Goal: Download file/media

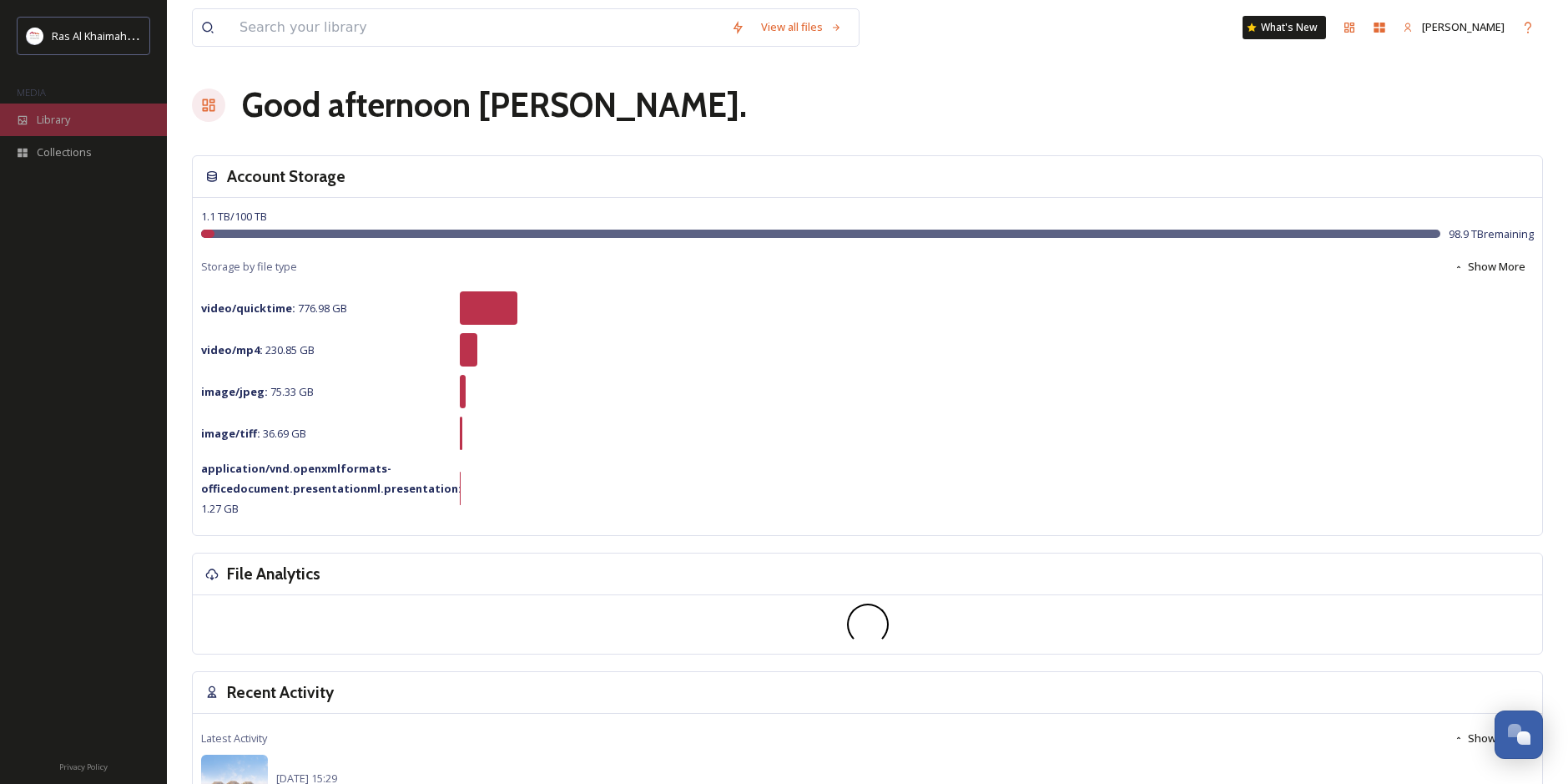
click at [54, 116] on span "Library" at bounding box center [53, 120] width 33 height 16
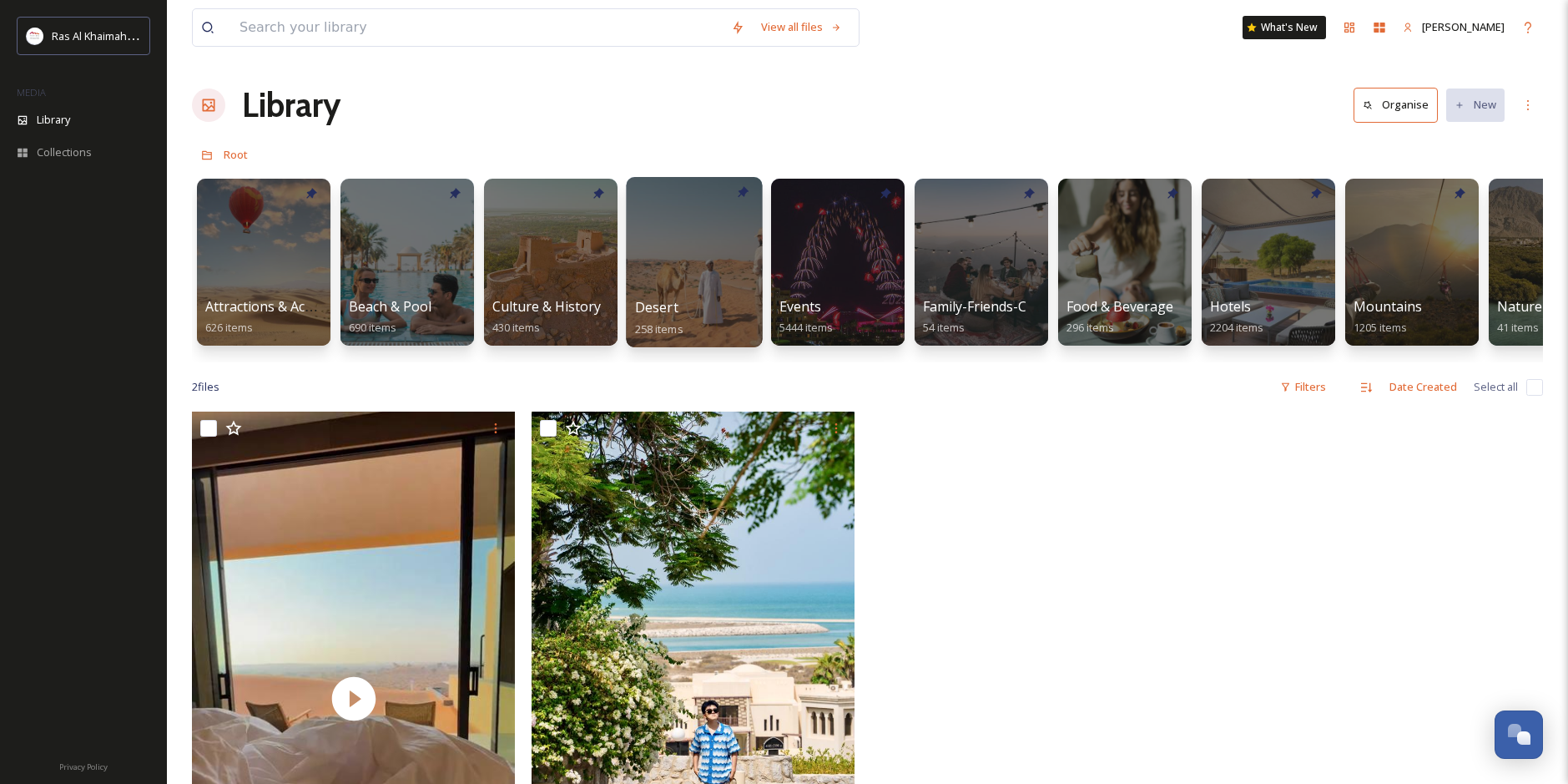
click at [656, 308] on span "Desert" at bounding box center [657, 307] width 43 height 18
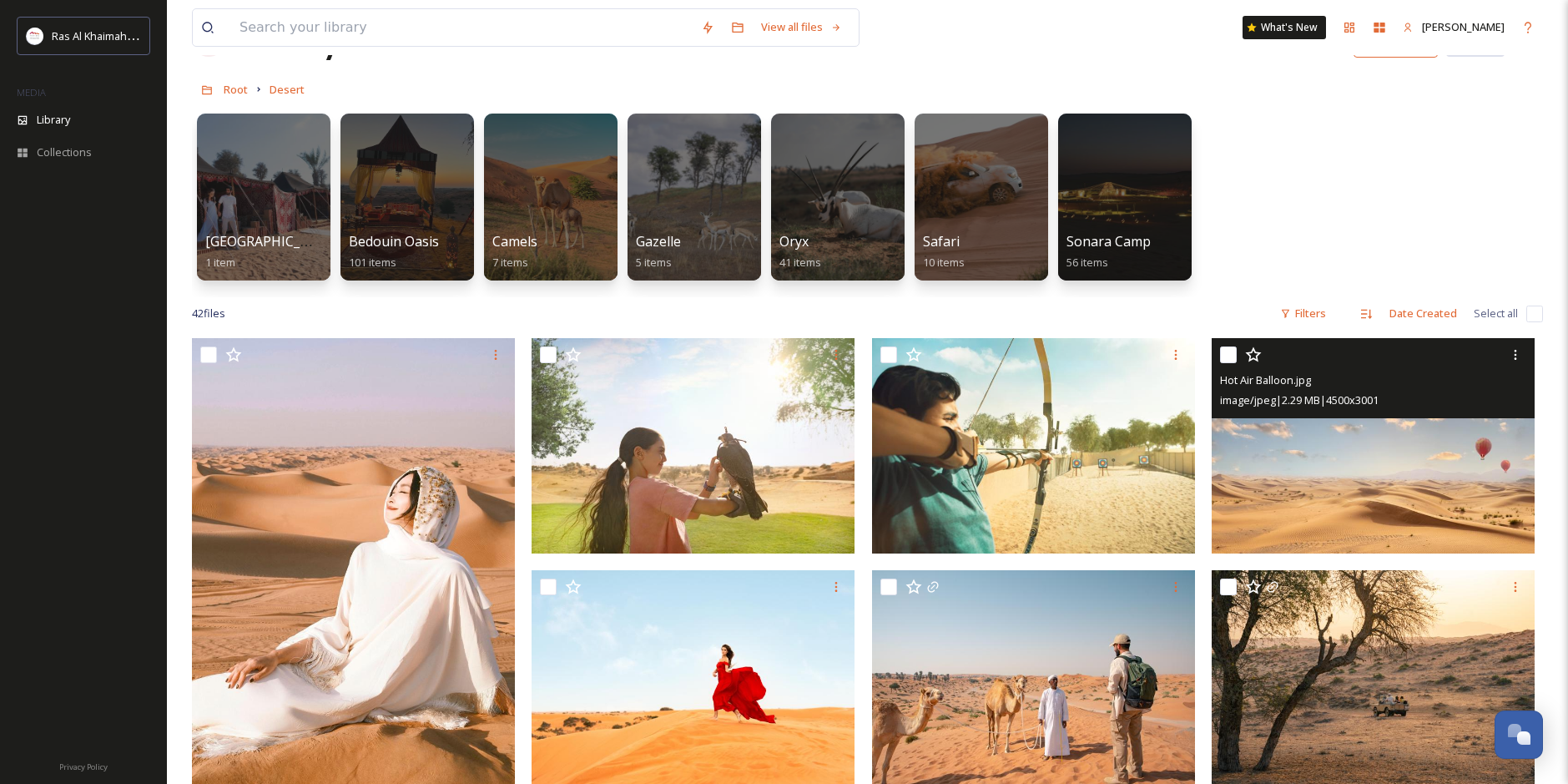
scroll to position [83, 0]
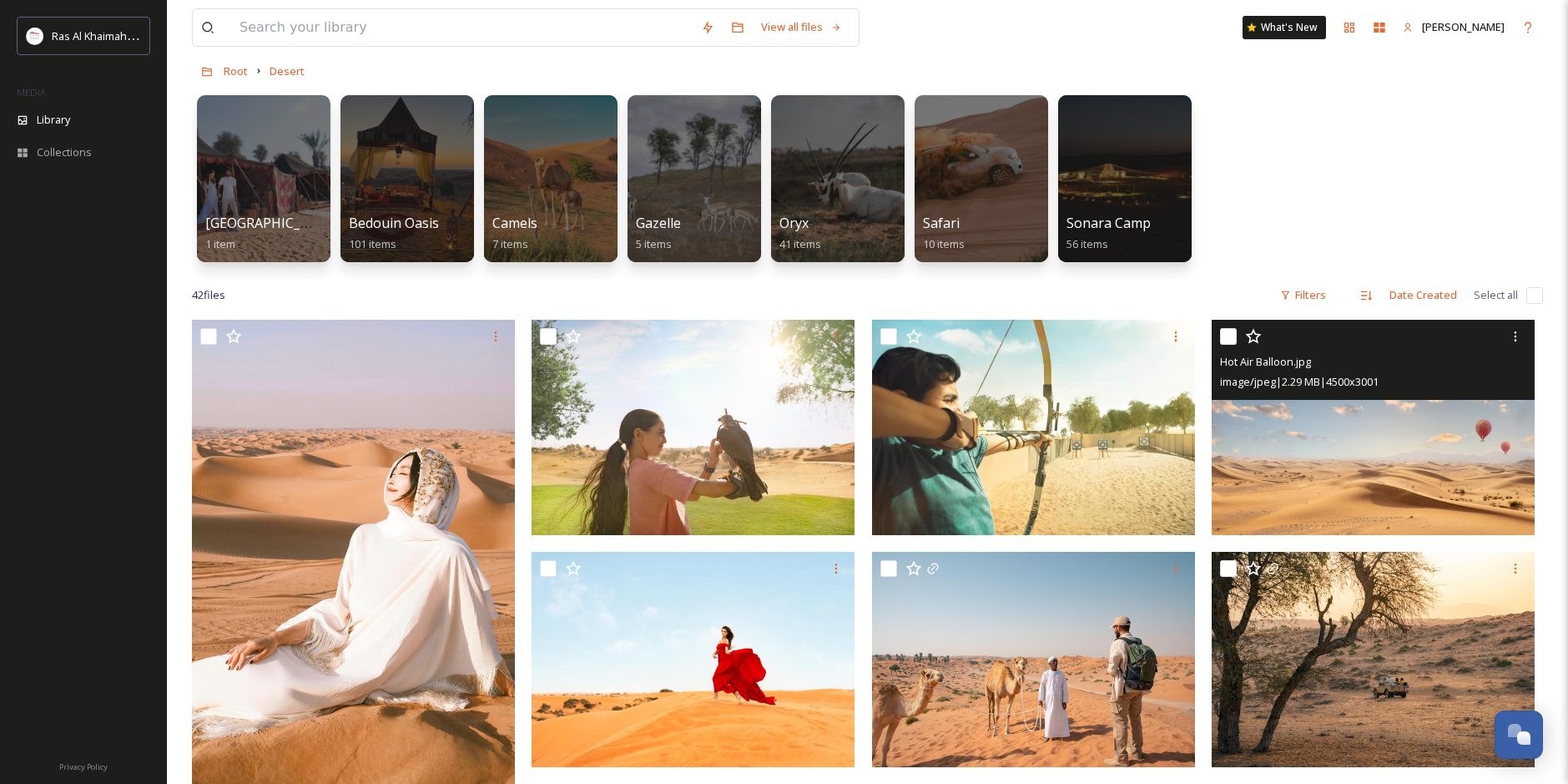
click at [1307, 442] on img at bounding box center [1373, 427] width 323 height 215
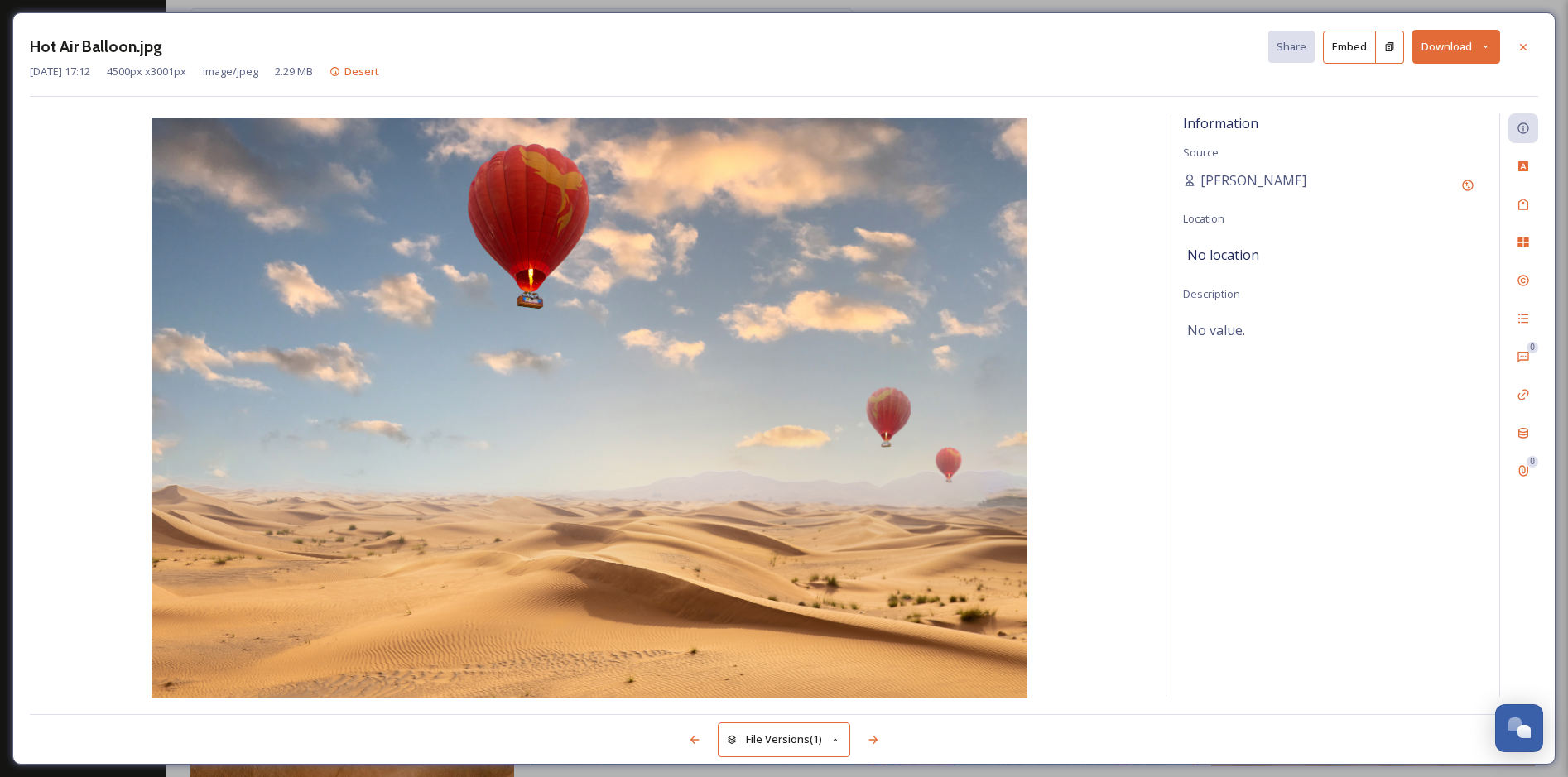
click at [1433, 51] on button "Download" at bounding box center [1456, 47] width 88 height 34
click at [1394, 83] on span "Download Original (4500 x 3001)" at bounding box center [1413, 85] width 156 height 16
click at [1526, 52] on icon at bounding box center [1523, 47] width 13 height 13
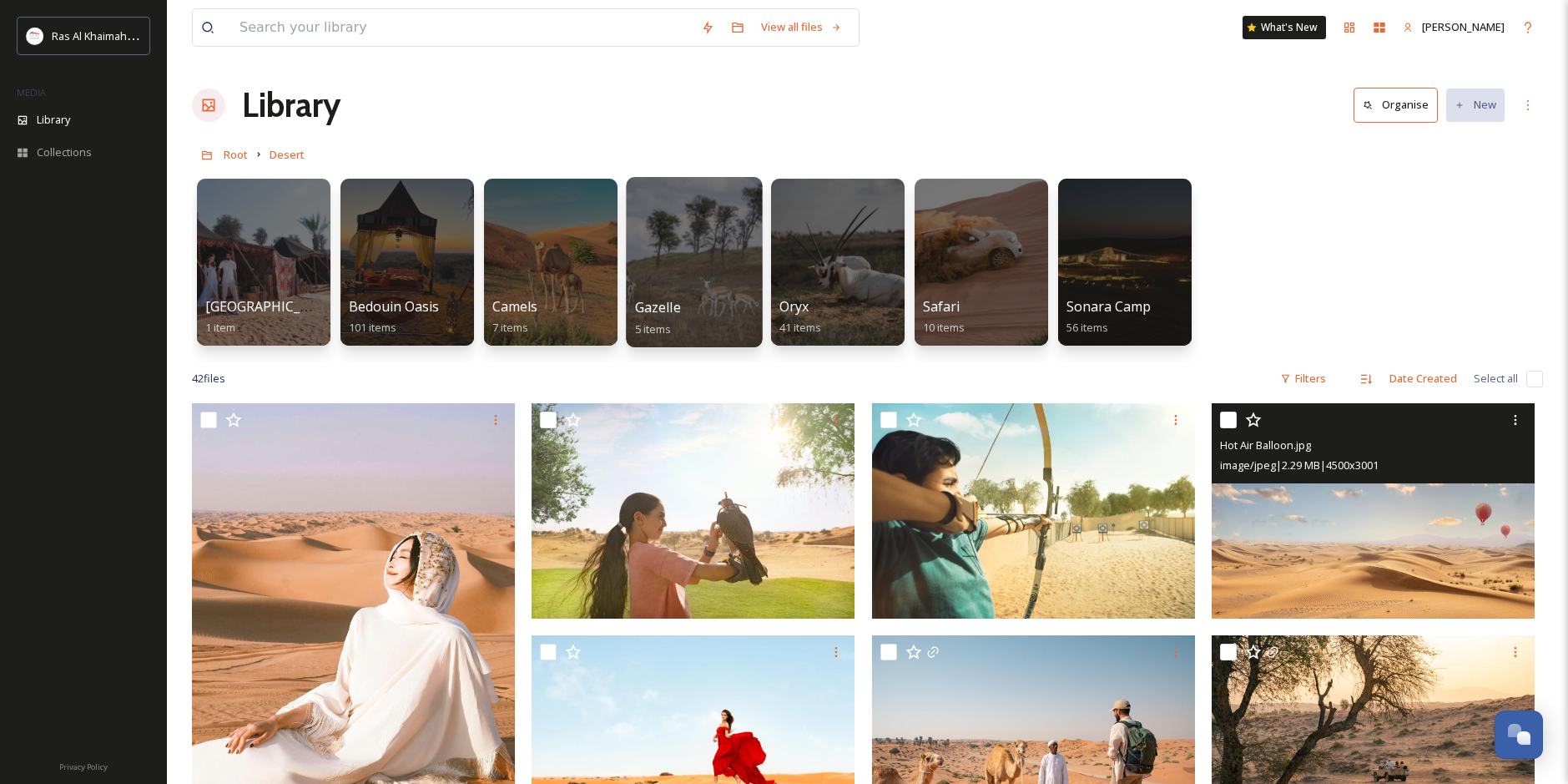
click at [666, 287] on div at bounding box center [694, 263] width 136 height 170
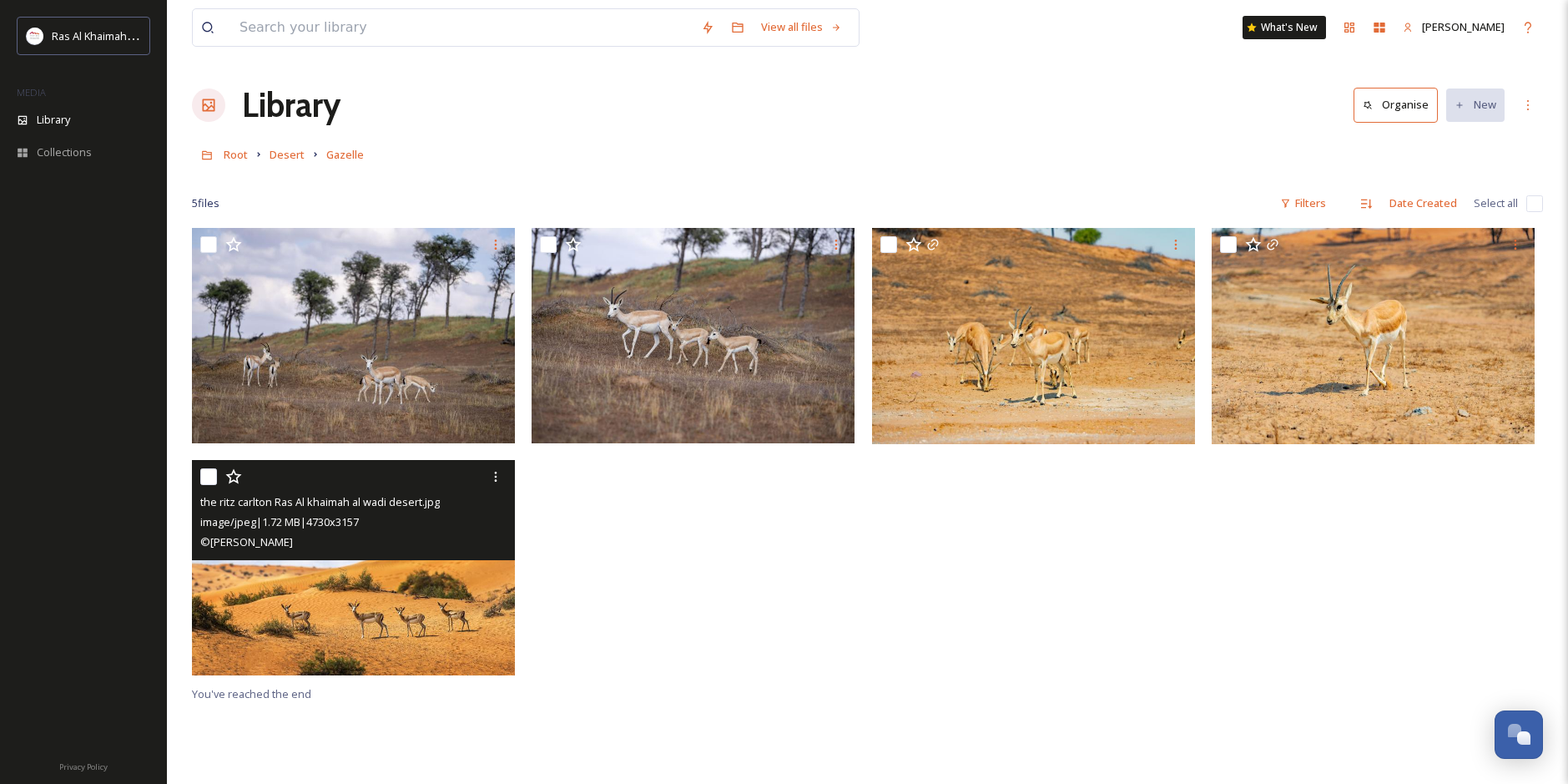
click at [386, 597] on img at bounding box center [353, 568] width 323 height 215
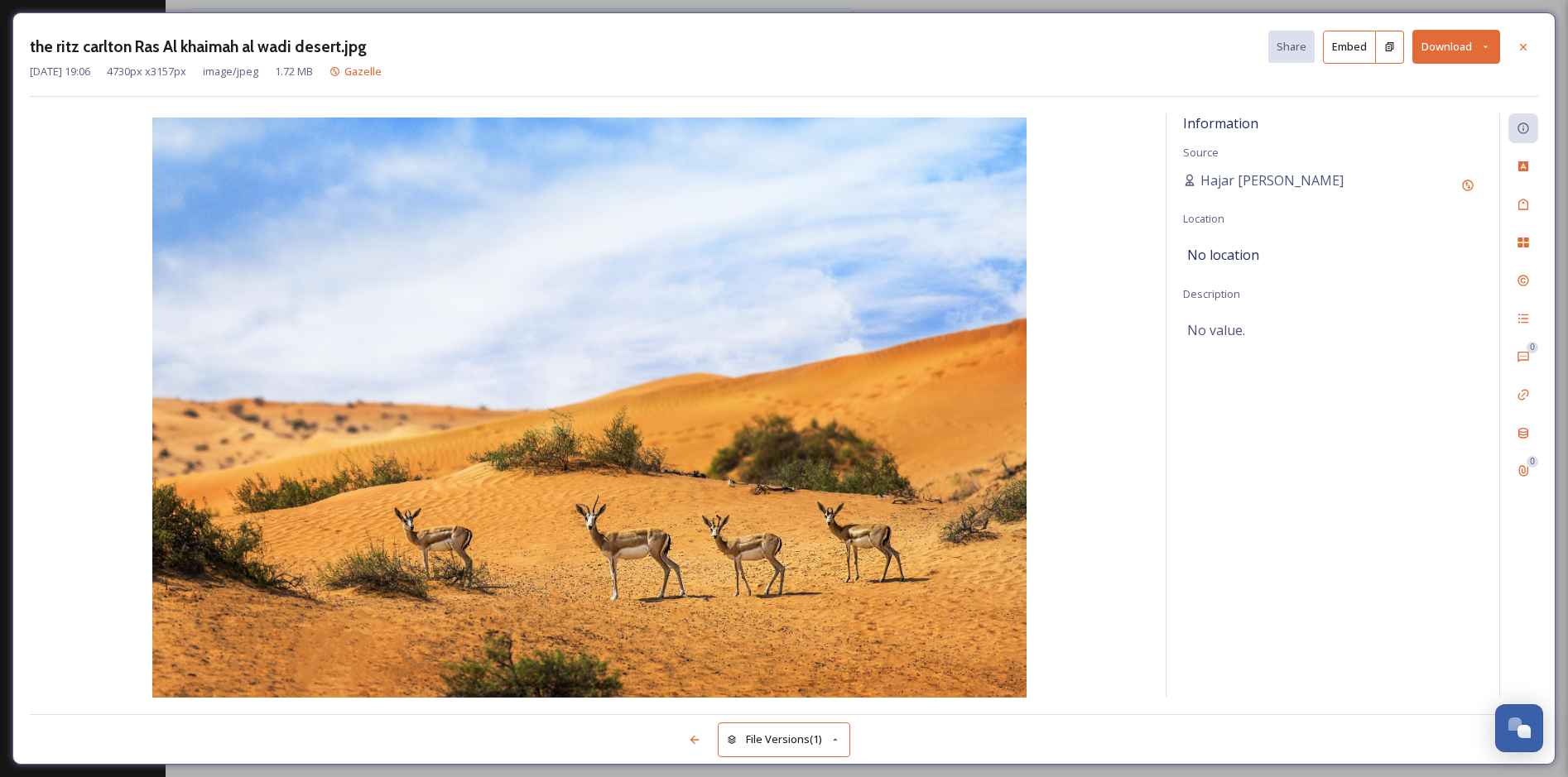
click at [1442, 53] on button "Download" at bounding box center [1456, 47] width 88 height 34
click at [1435, 87] on span "Download Original (4730 x 3157)" at bounding box center [1413, 85] width 156 height 16
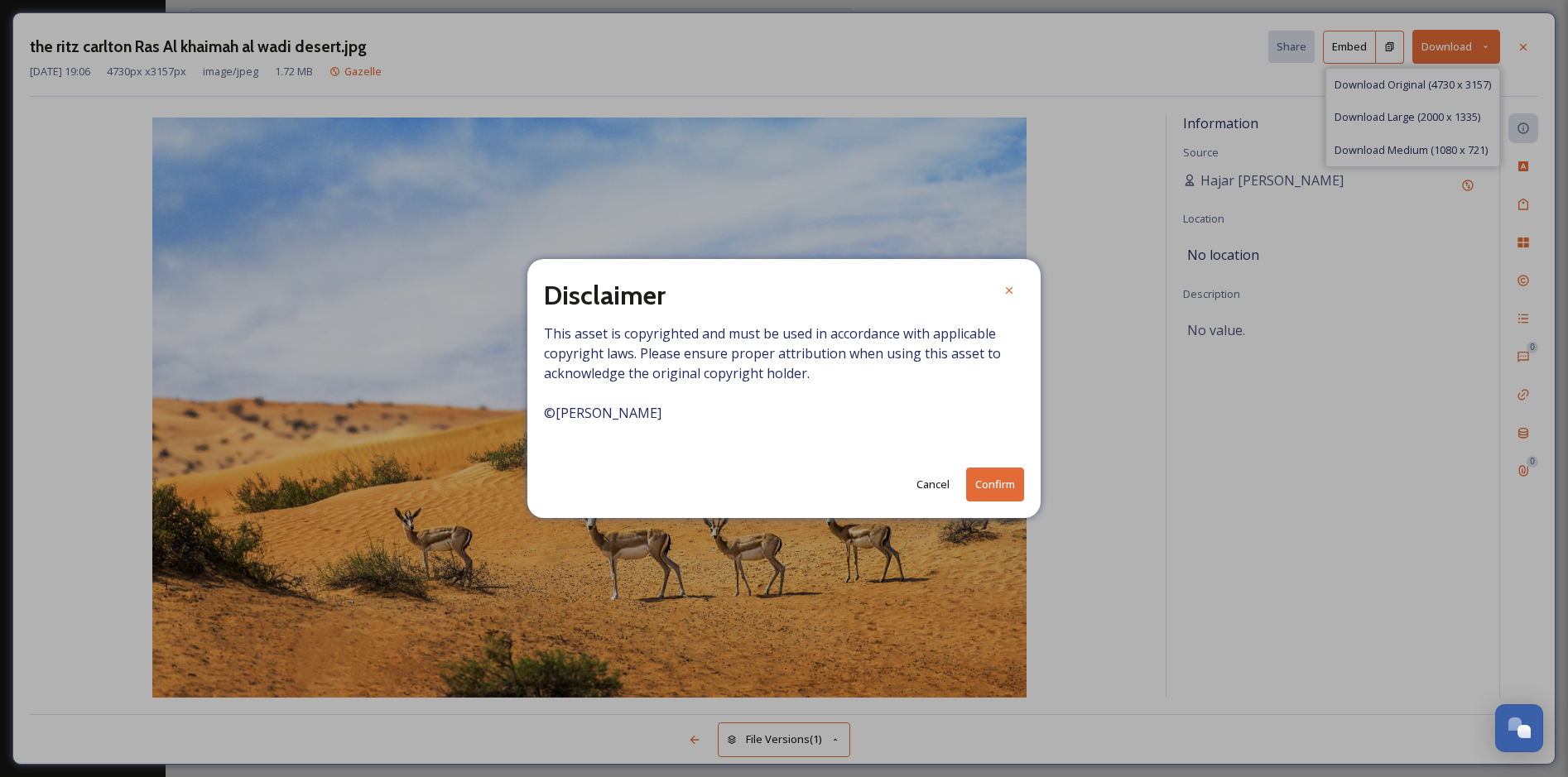
click at [939, 487] on button "Cancel" at bounding box center [933, 485] width 49 height 32
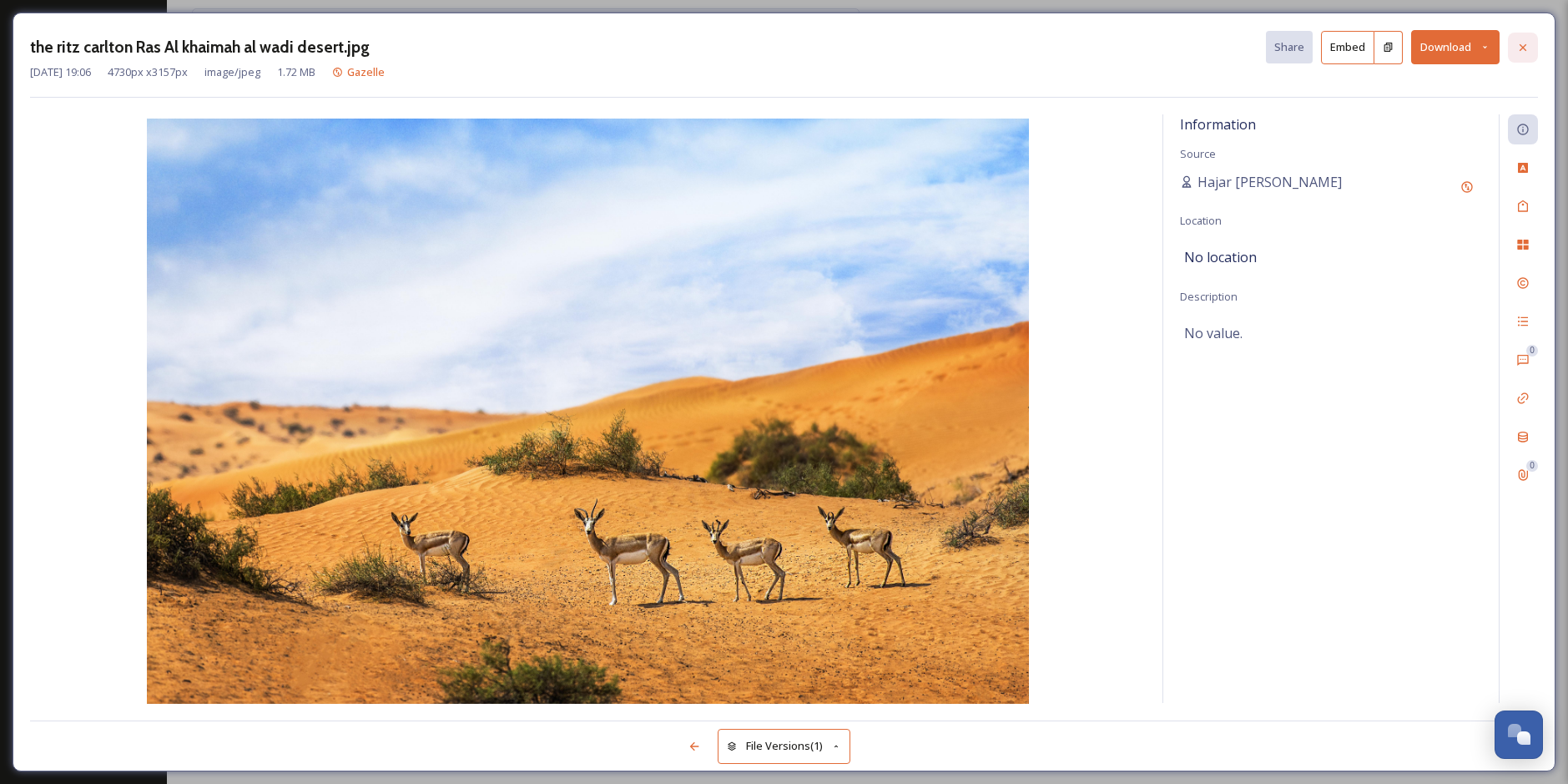
click at [1526, 41] on icon at bounding box center [1523, 47] width 14 height 14
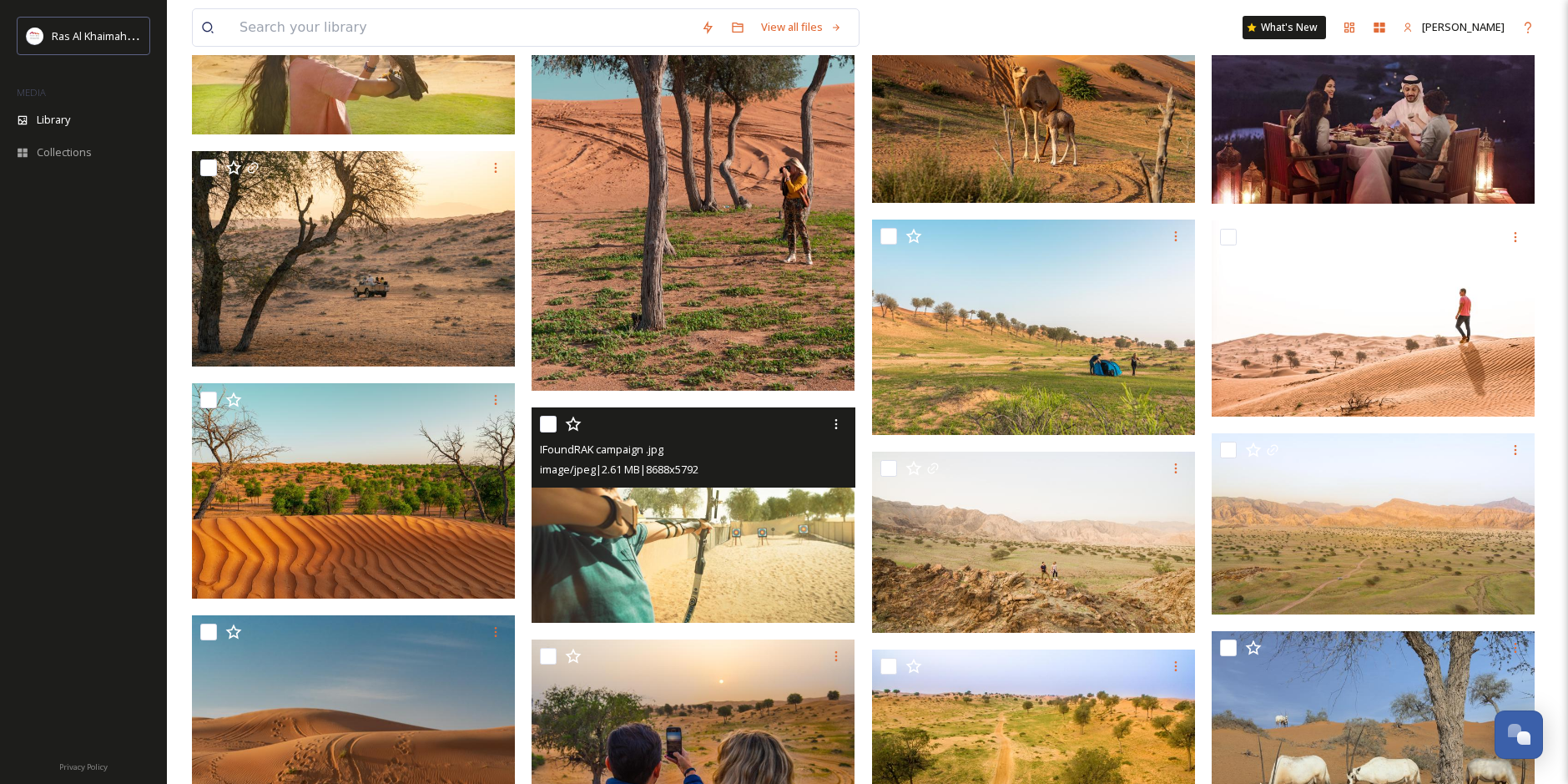
scroll to position [1837, 0]
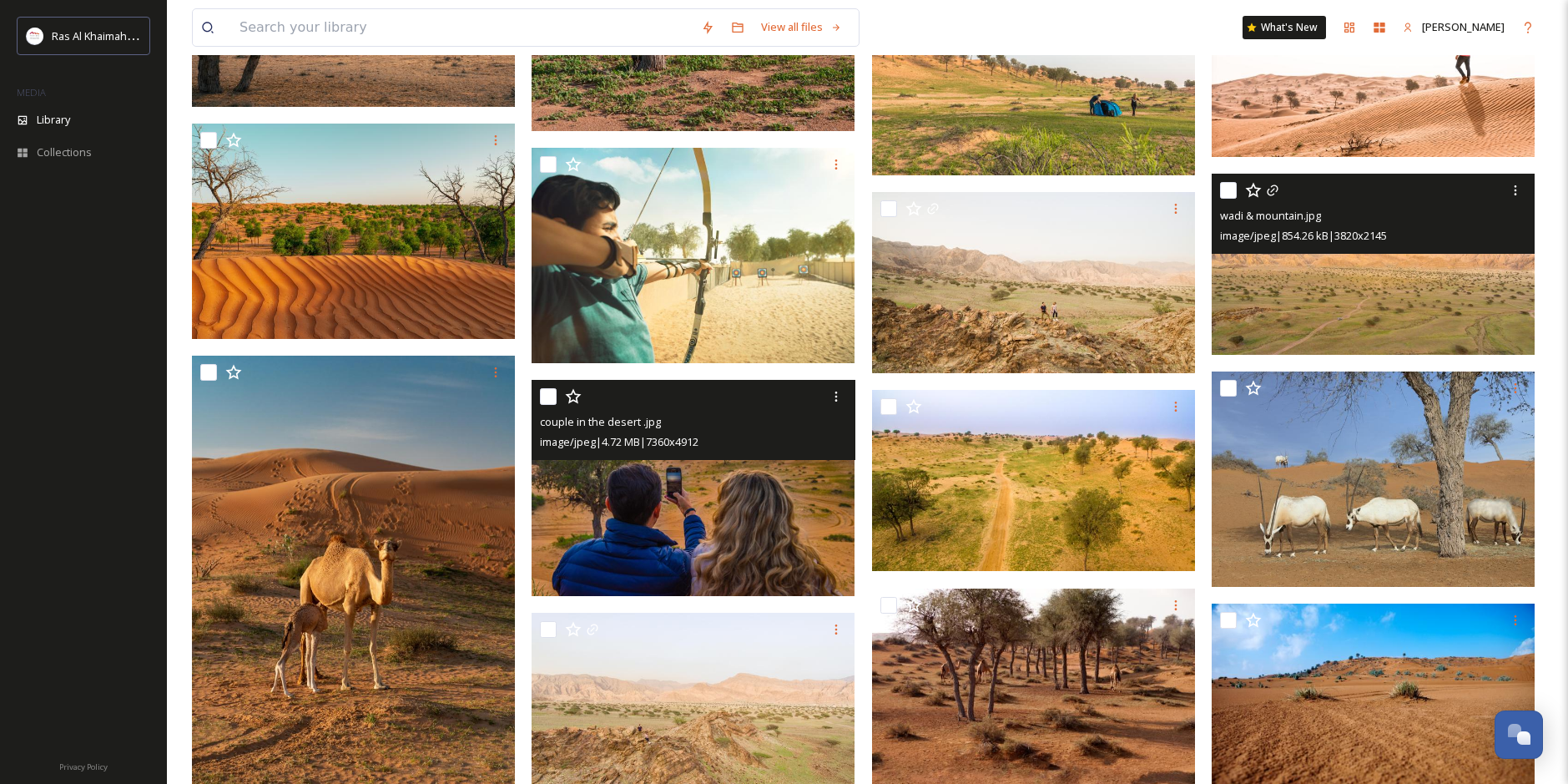
click at [1380, 303] on img at bounding box center [1373, 264] width 323 height 181
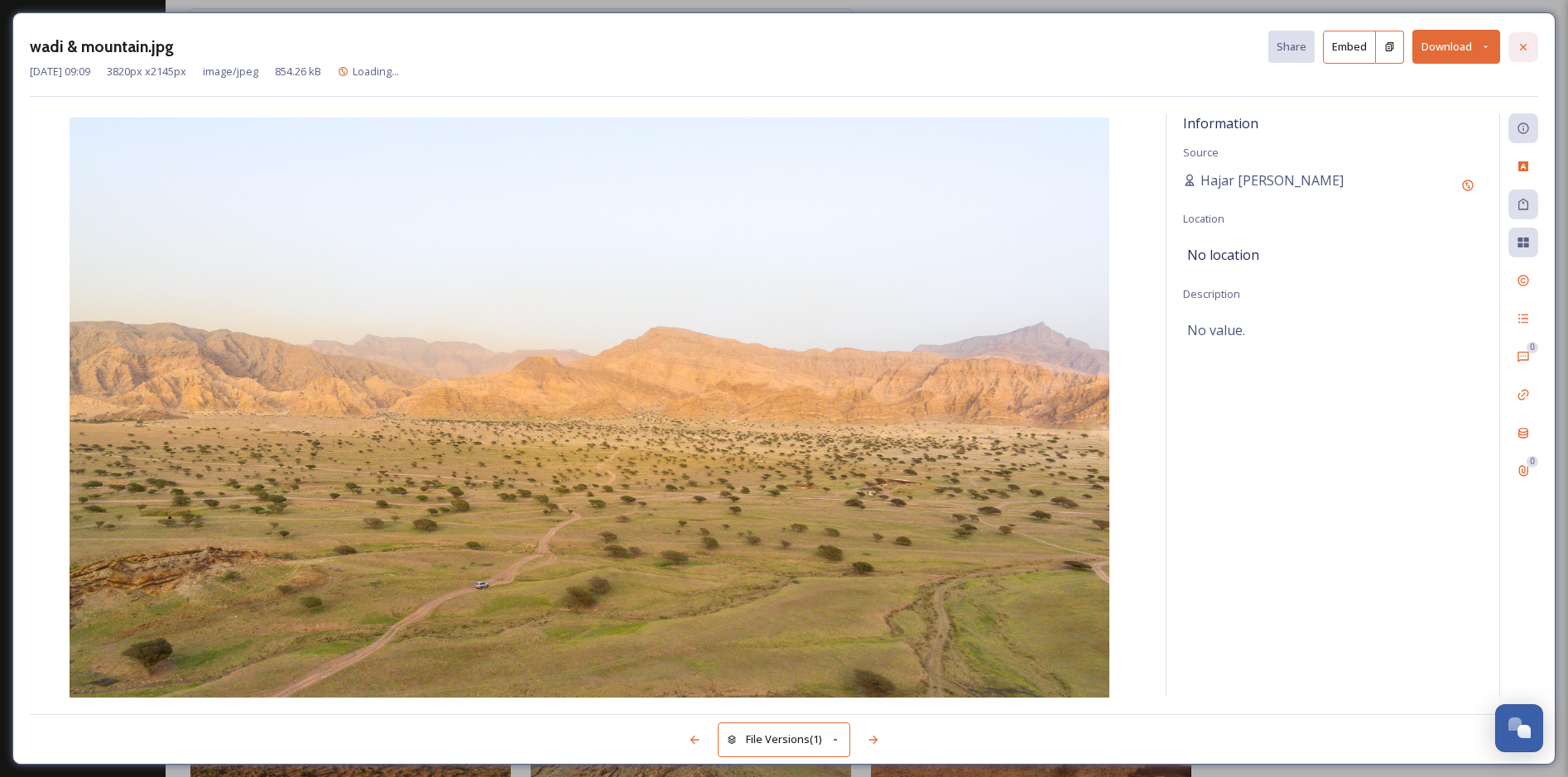
click at [1519, 49] on icon at bounding box center [1523, 47] width 13 height 13
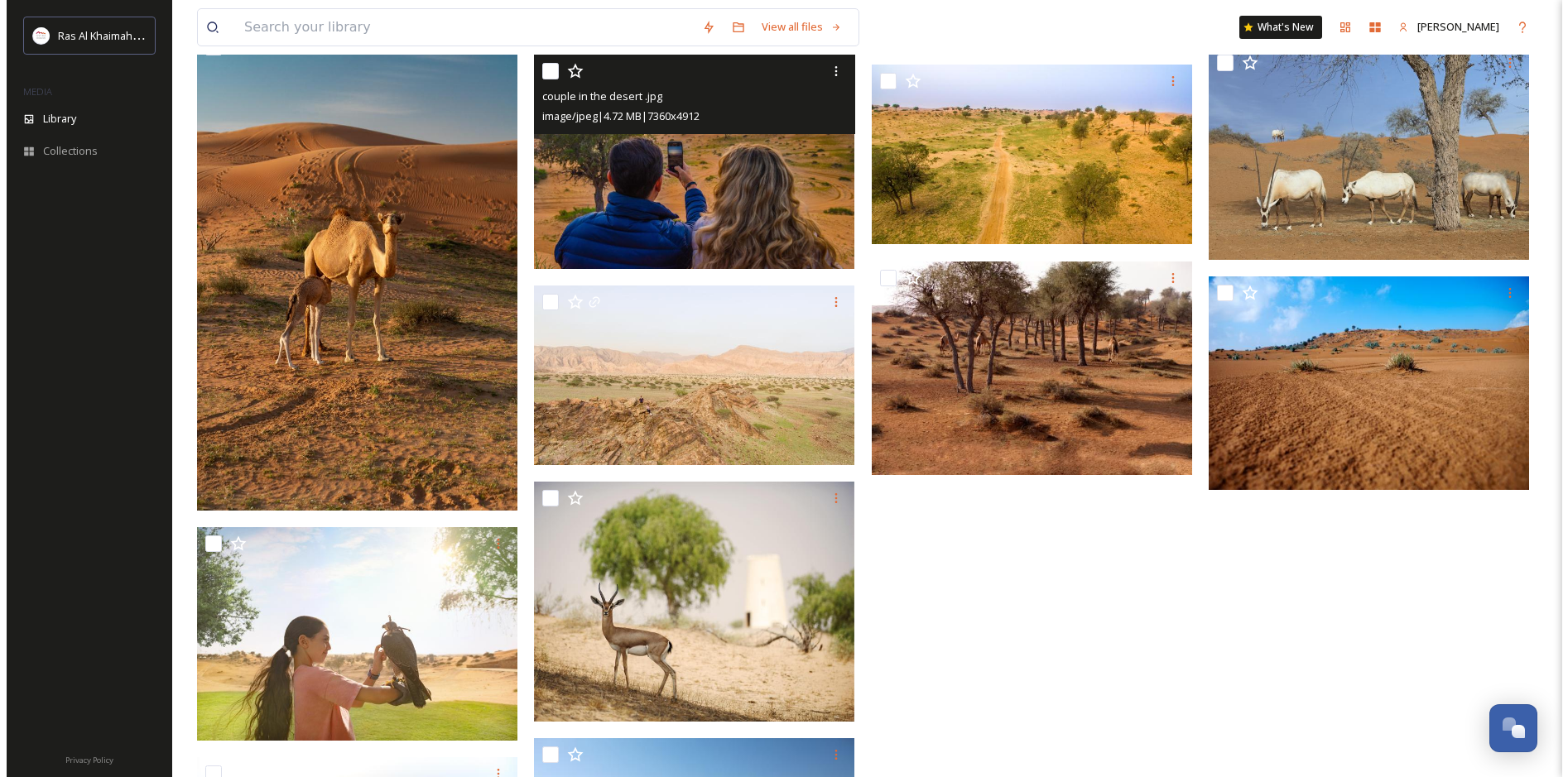
scroll to position [2234, 0]
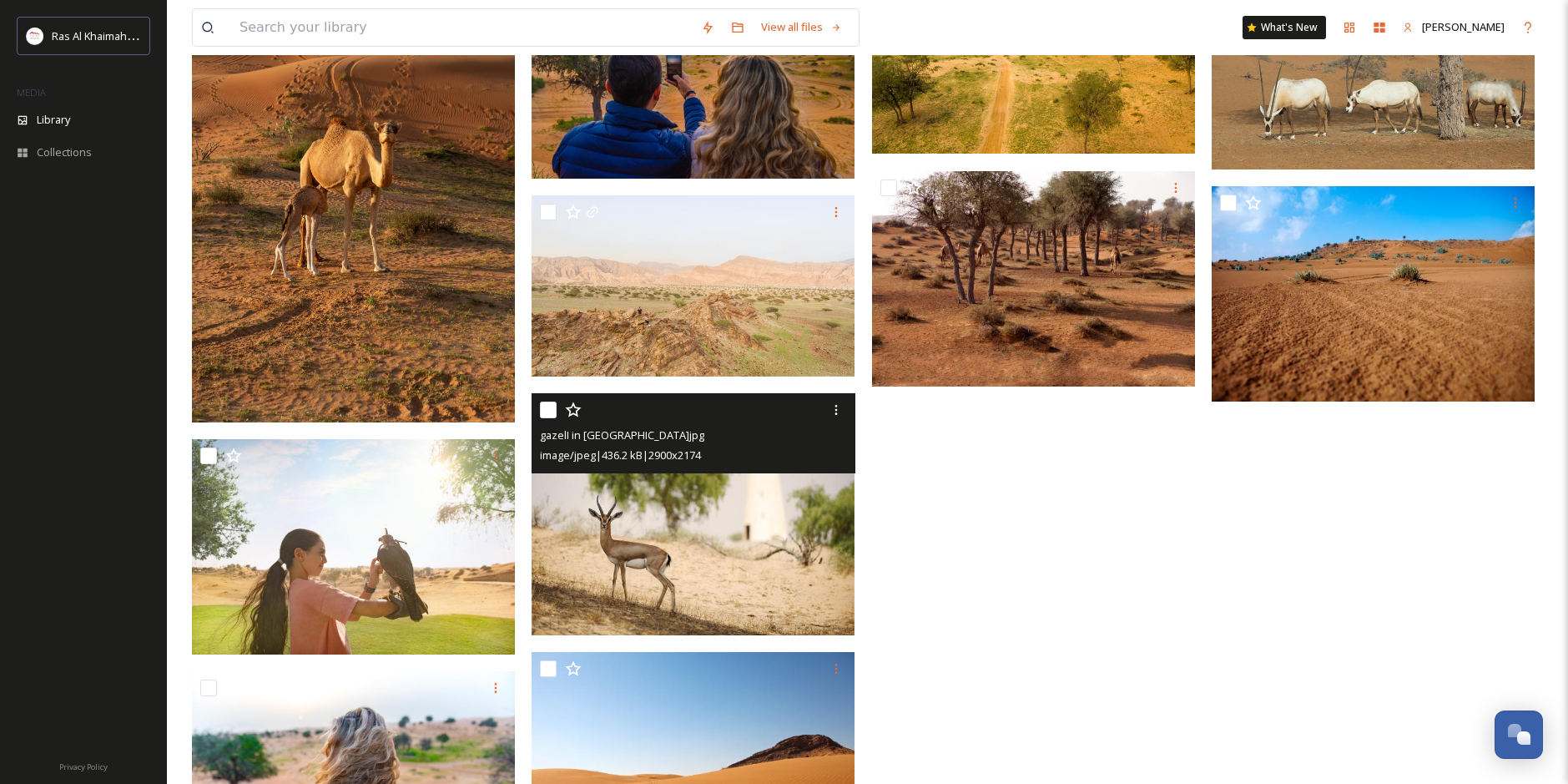
click at [776, 569] on img at bounding box center [693, 513] width 323 height 242
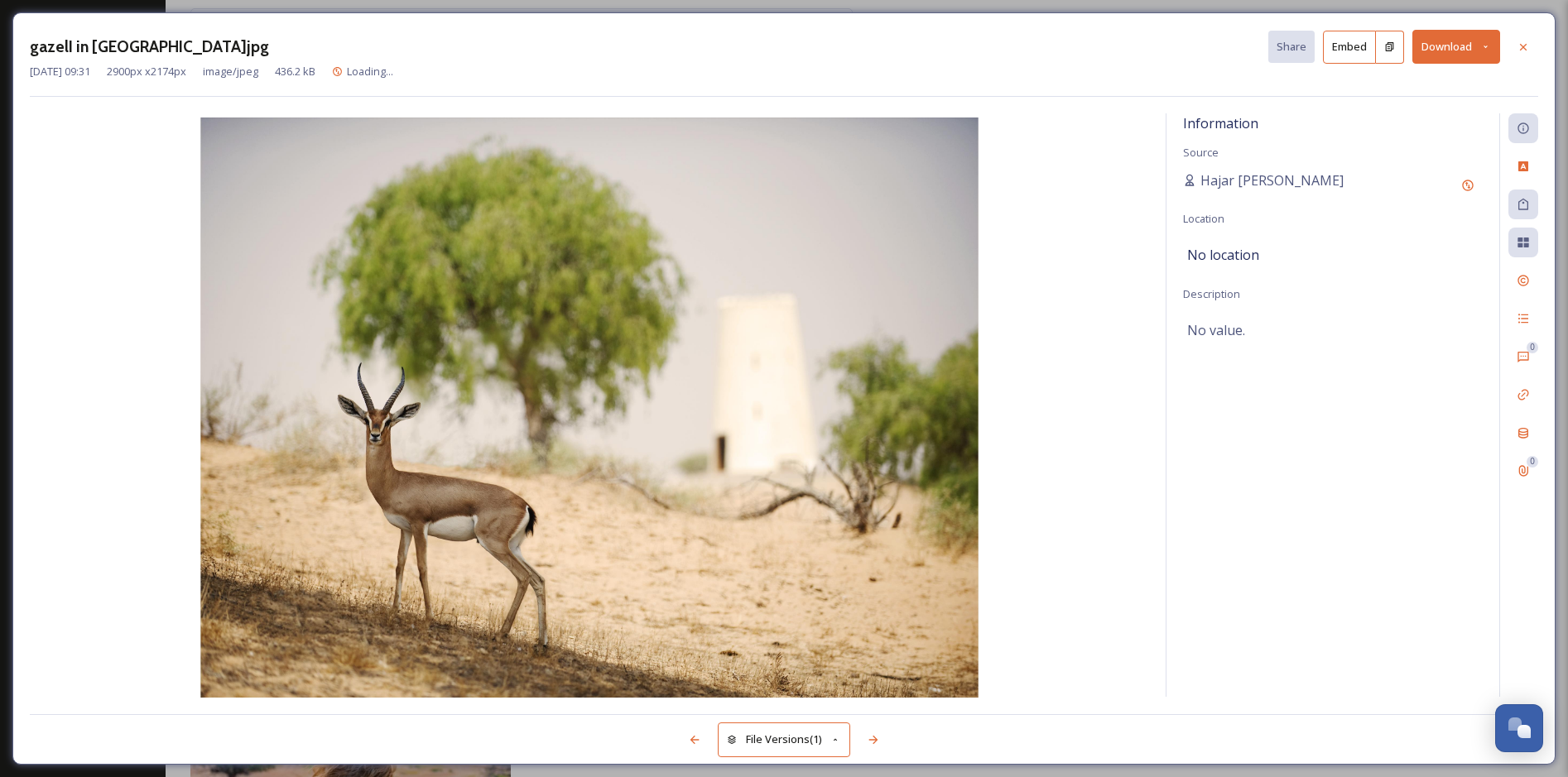
click at [1409, 44] on div "gazelI in [GEOGRAPHIC_DATA]jpg Share Embed Download" at bounding box center [784, 47] width 1508 height 34
click at [1423, 44] on button "Download" at bounding box center [1456, 47] width 88 height 34
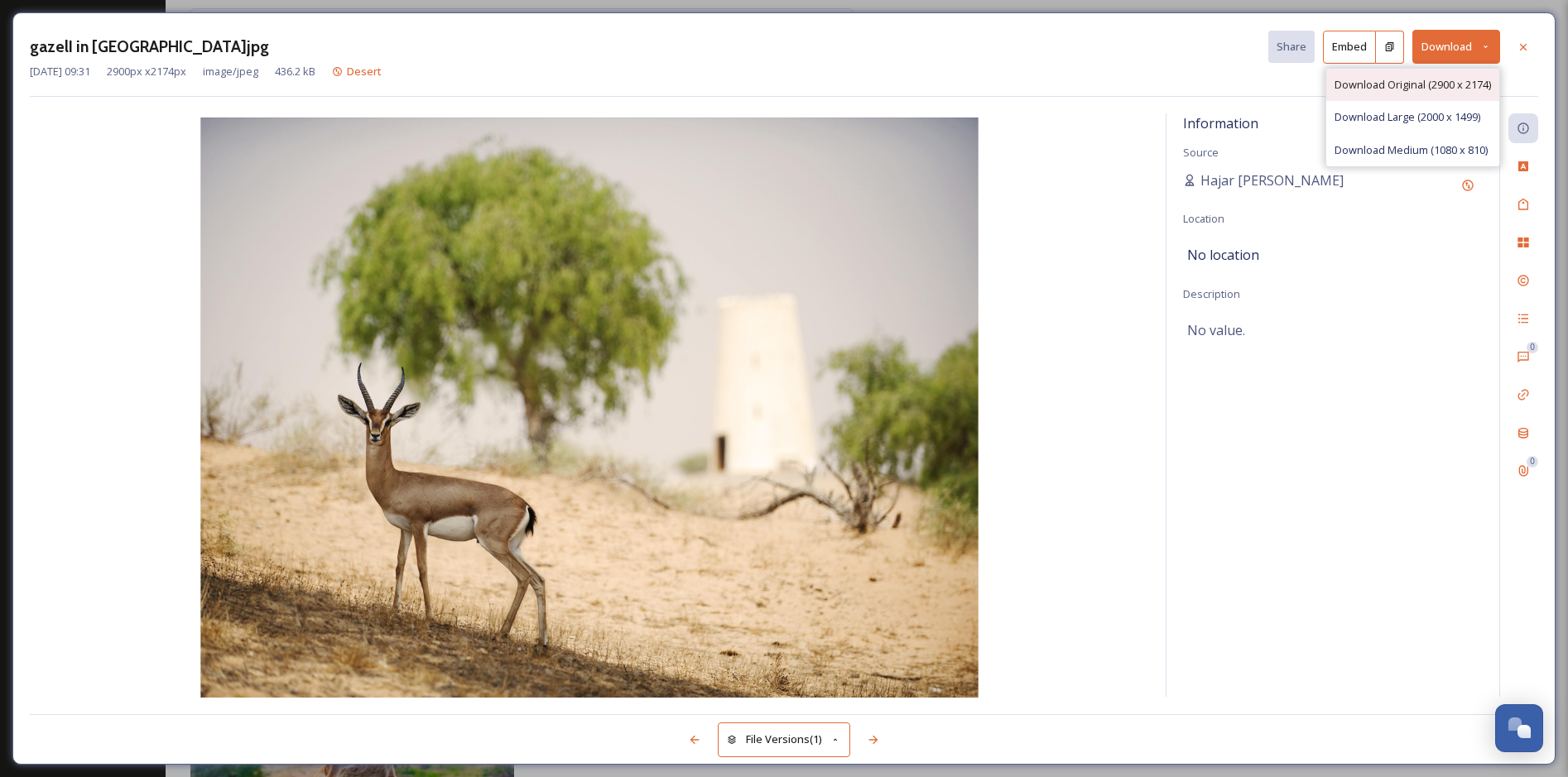
click at [1384, 91] on span "Download Original (2900 x 2174)" at bounding box center [1413, 85] width 156 height 16
